Goal: Task Accomplishment & Management: Use online tool/utility

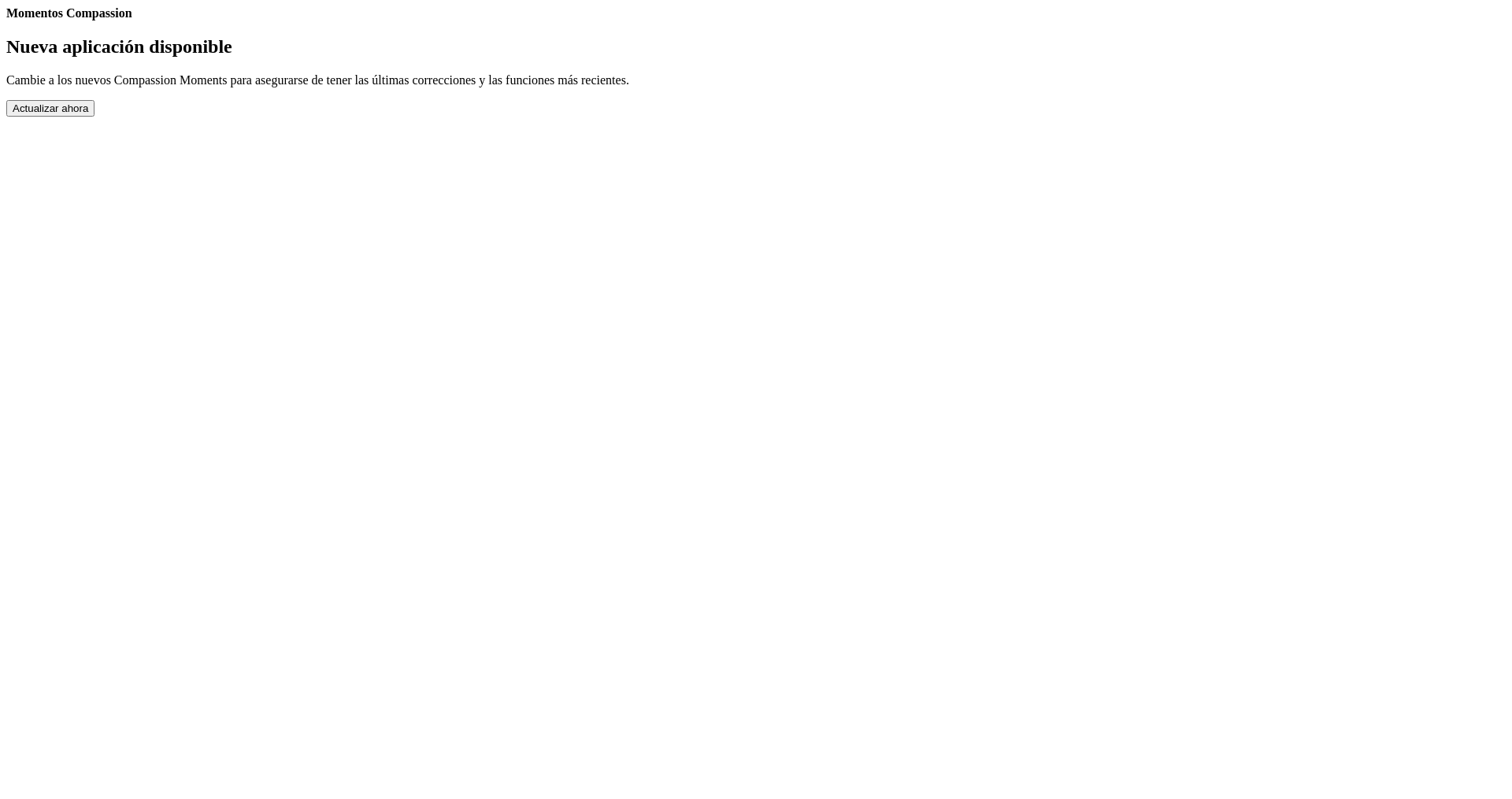
click at [649, 57] on h2 "Nueva aplicación disponible" at bounding box center [756, 47] width 1499 height 21
click at [645, 57] on h2 "Nueva aplicación disponible" at bounding box center [756, 47] width 1499 height 21
drag, startPoint x: 781, startPoint y: 621, endPoint x: 790, endPoint y: 648, distance: 28.5
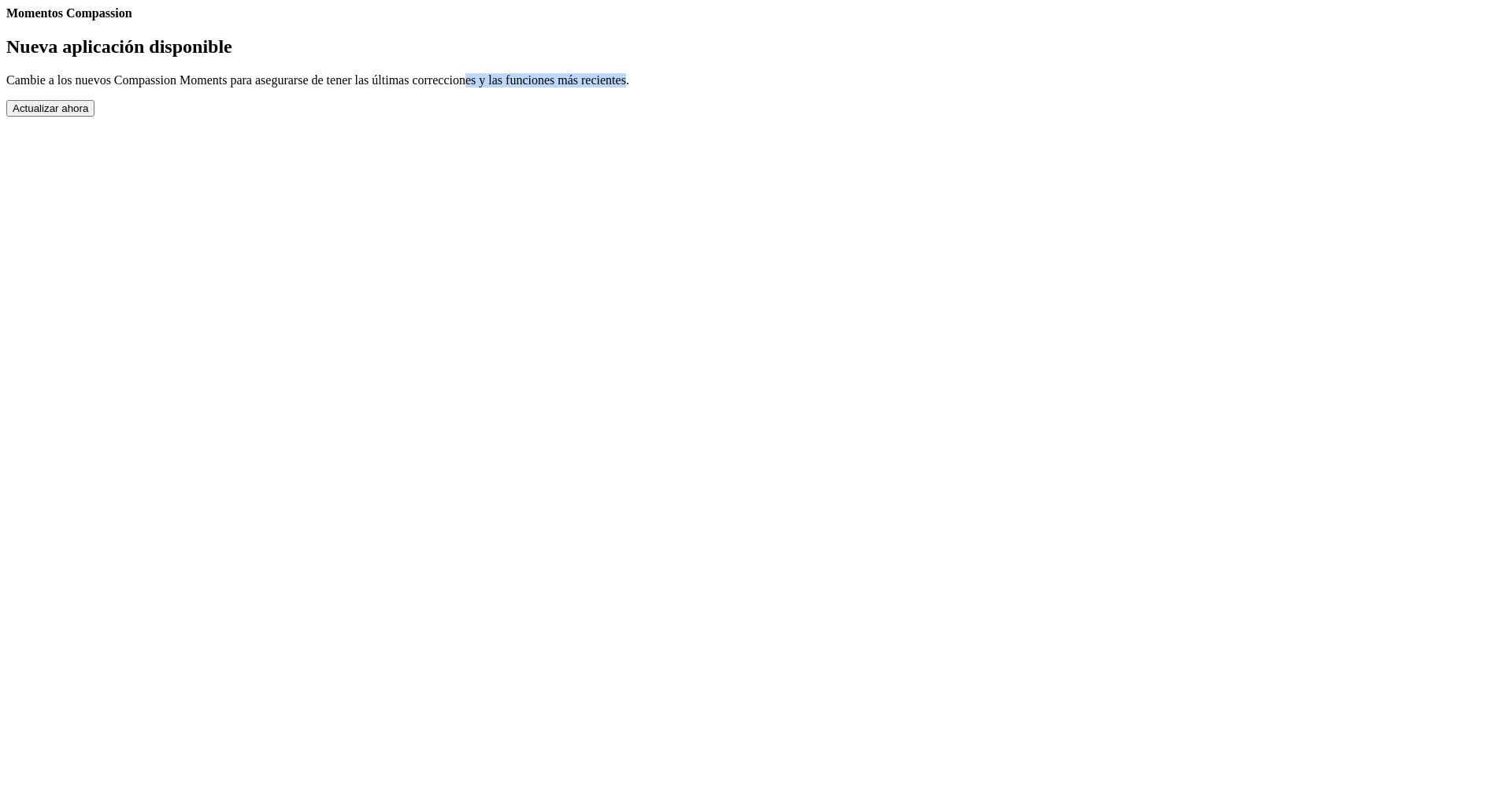
click at [781, 88] on p "Cambie a los nuevos Compassion Moments para asegurarse de tener las últimas cor…" at bounding box center [756, 80] width 1499 height 14
click at [94, 116] on button "Actualizar ahora" at bounding box center [51, 108] width 89 height 16
